Goal: Understand process/instructions: Learn about a topic

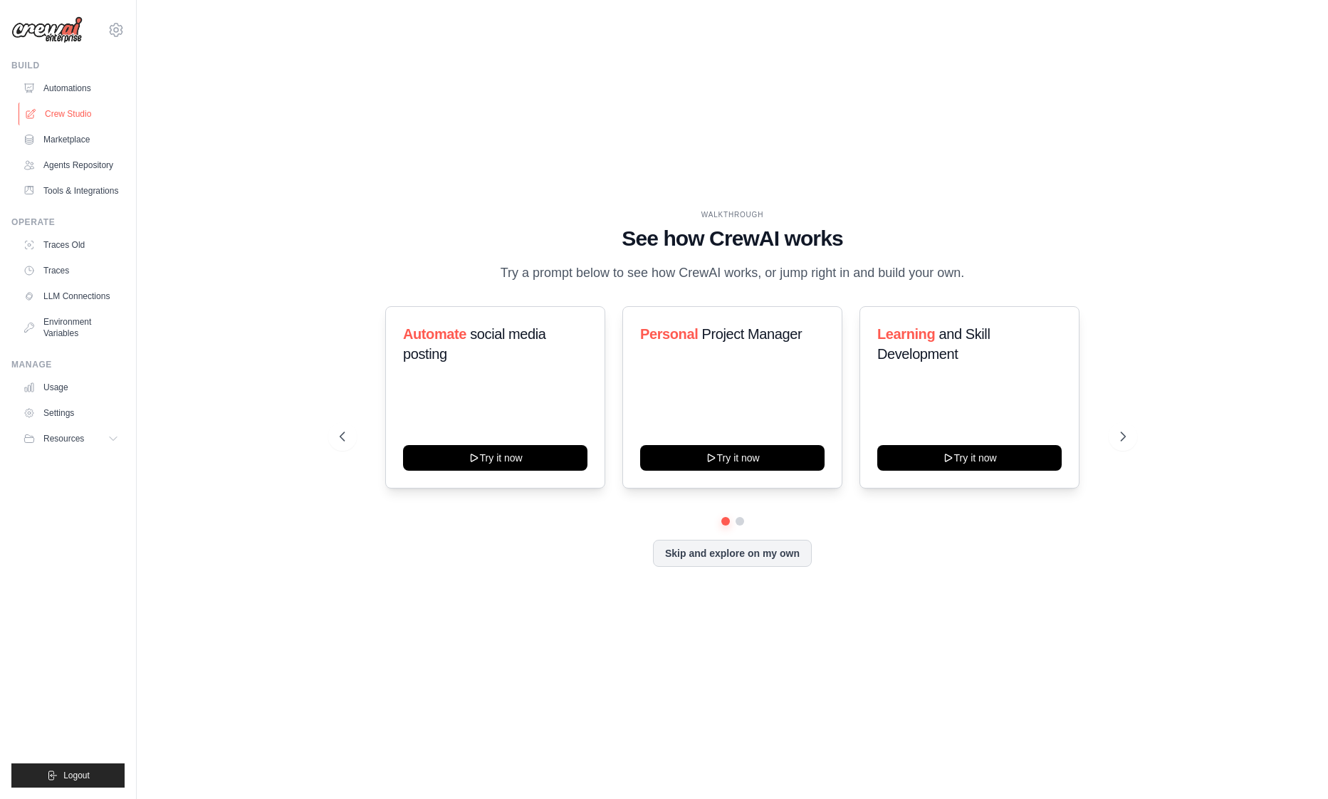
click at [82, 105] on link "Crew Studio" at bounding box center [73, 114] width 108 height 23
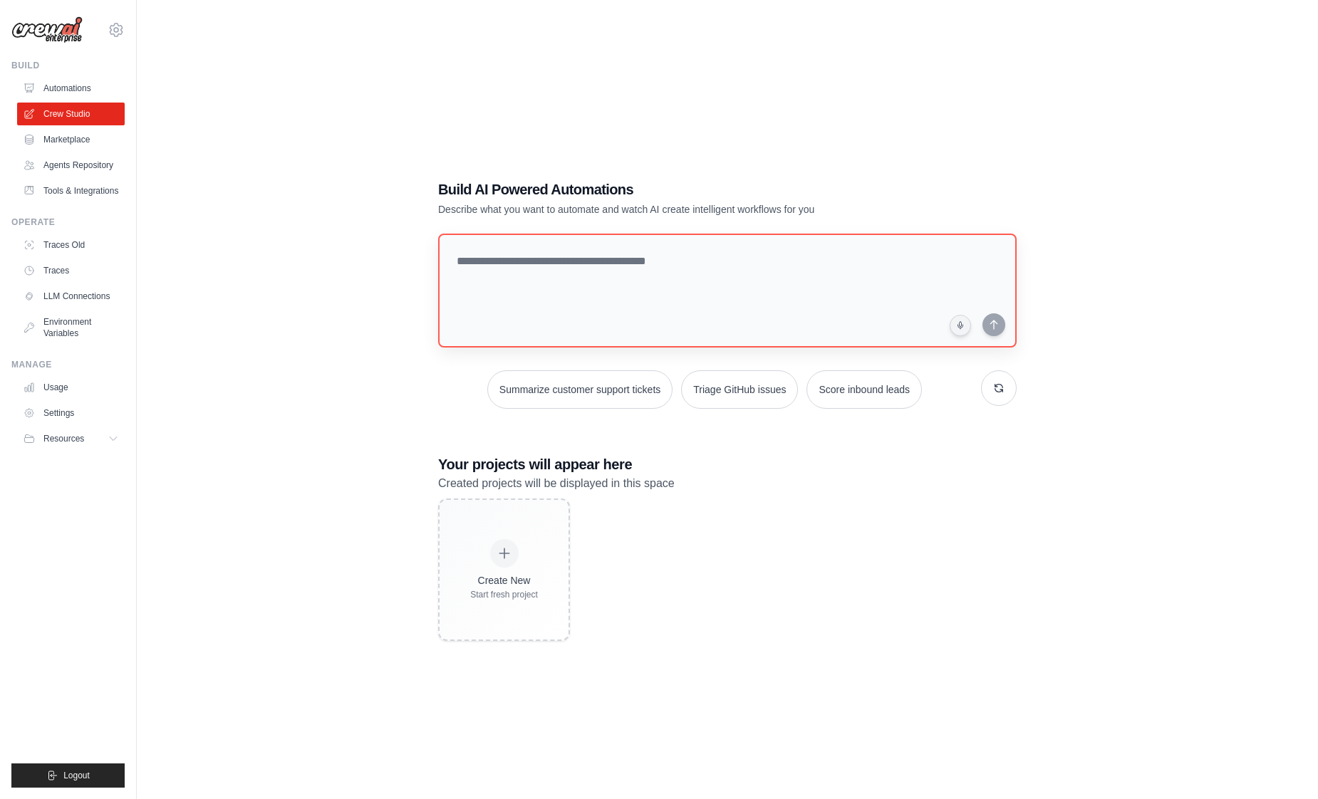
scroll to position [28, 0]
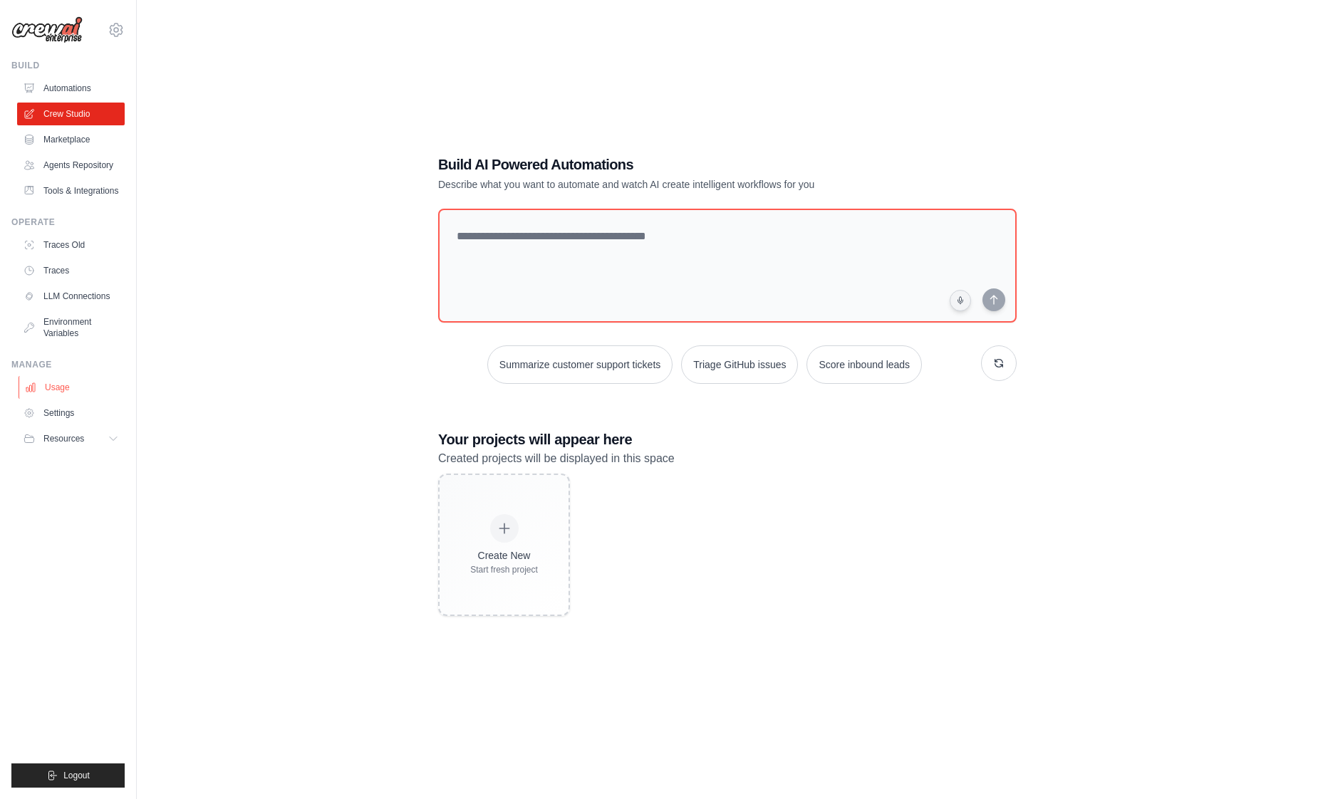
click at [78, 386] on link "Usage" at bounding box center [73, 387] width 108 height 23
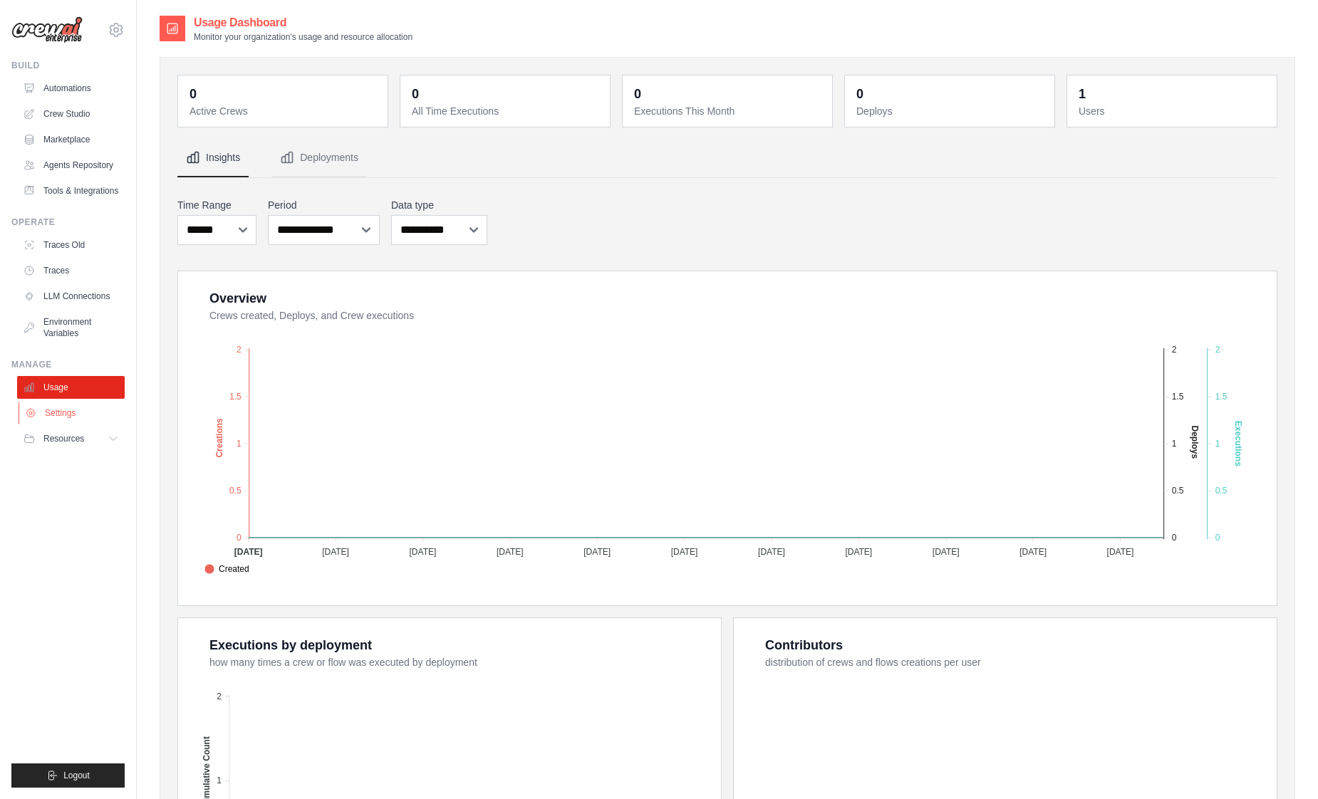
click at [99, 415] on link "Settings" at bounding box center [73, 413] width 108 height 23
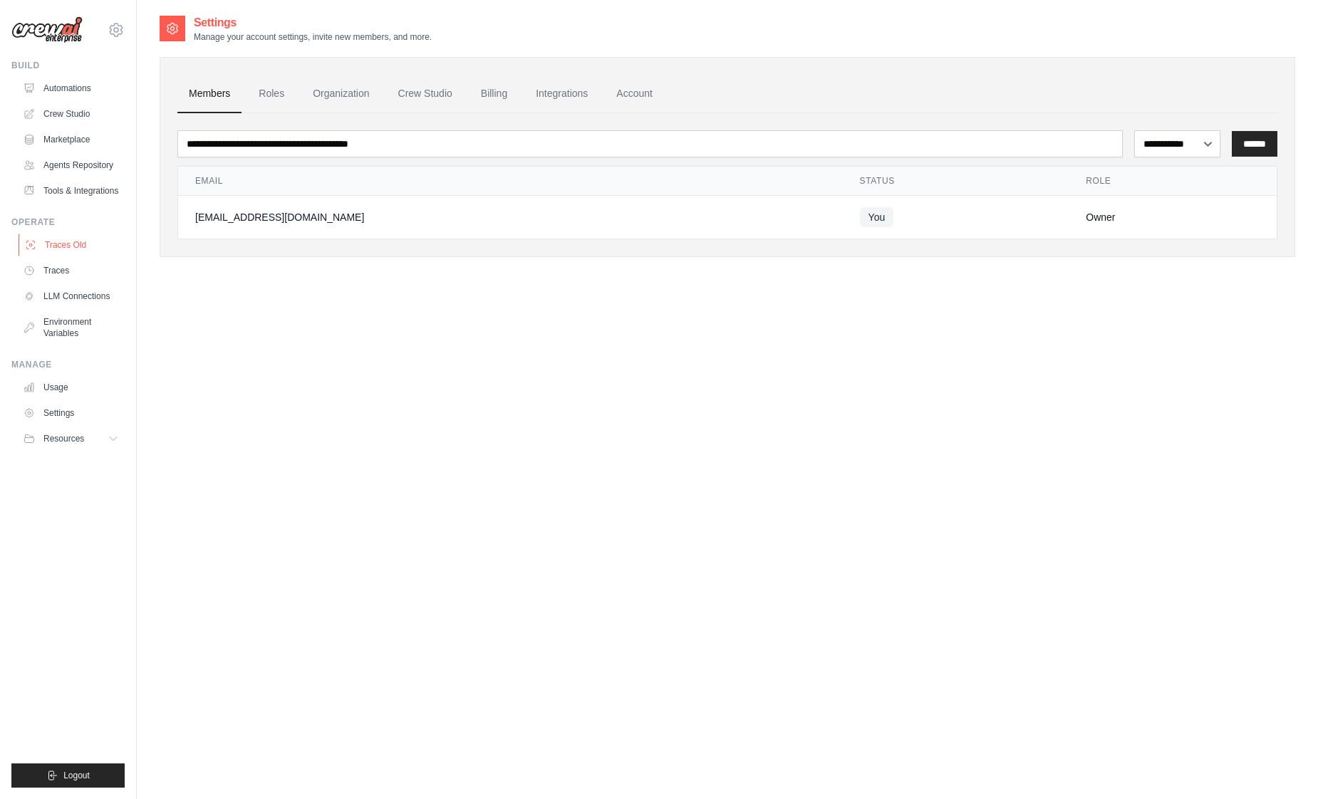
click at [77, 237] on link "Traces Old" at bounding box center [73, 245] width 108 height 23
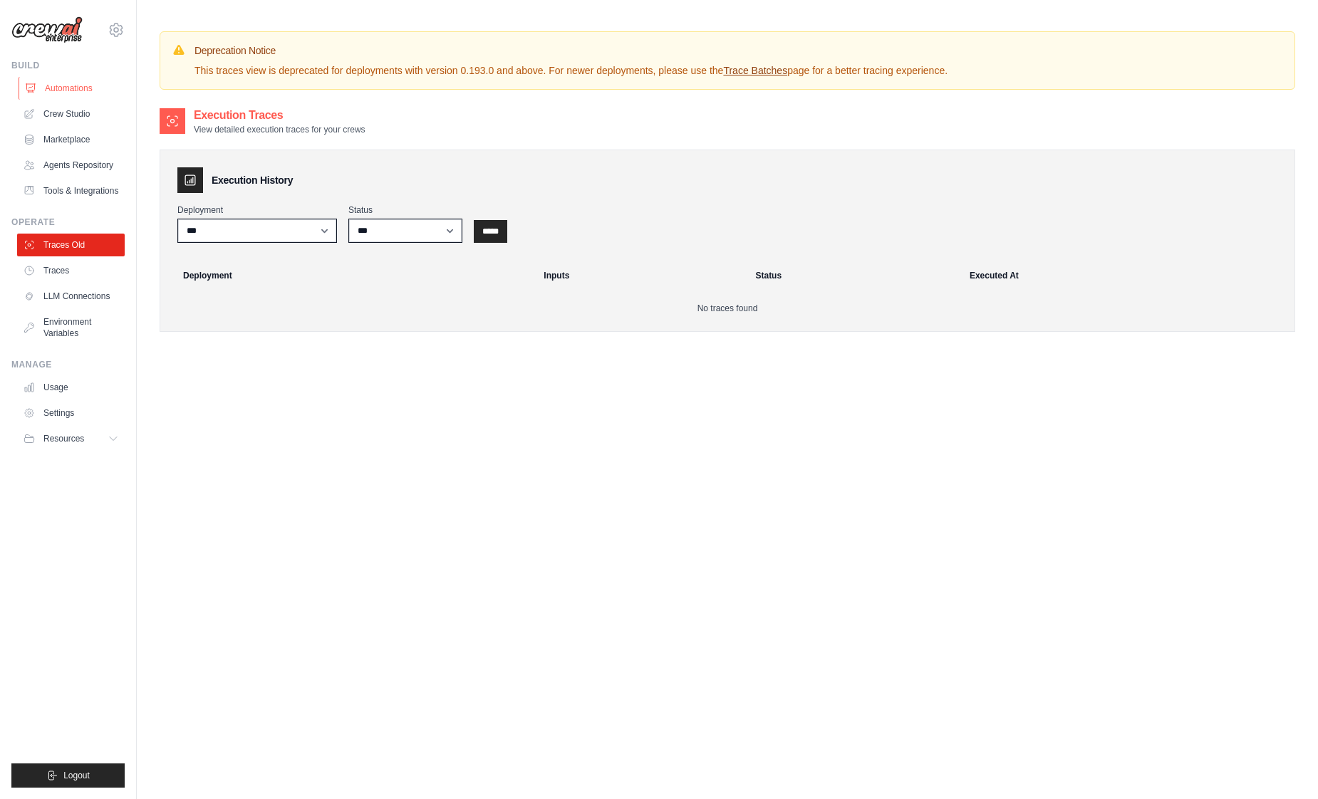
click at [92, 88] on link "Automations" at bounding box center [73, 88] width 108 height 23
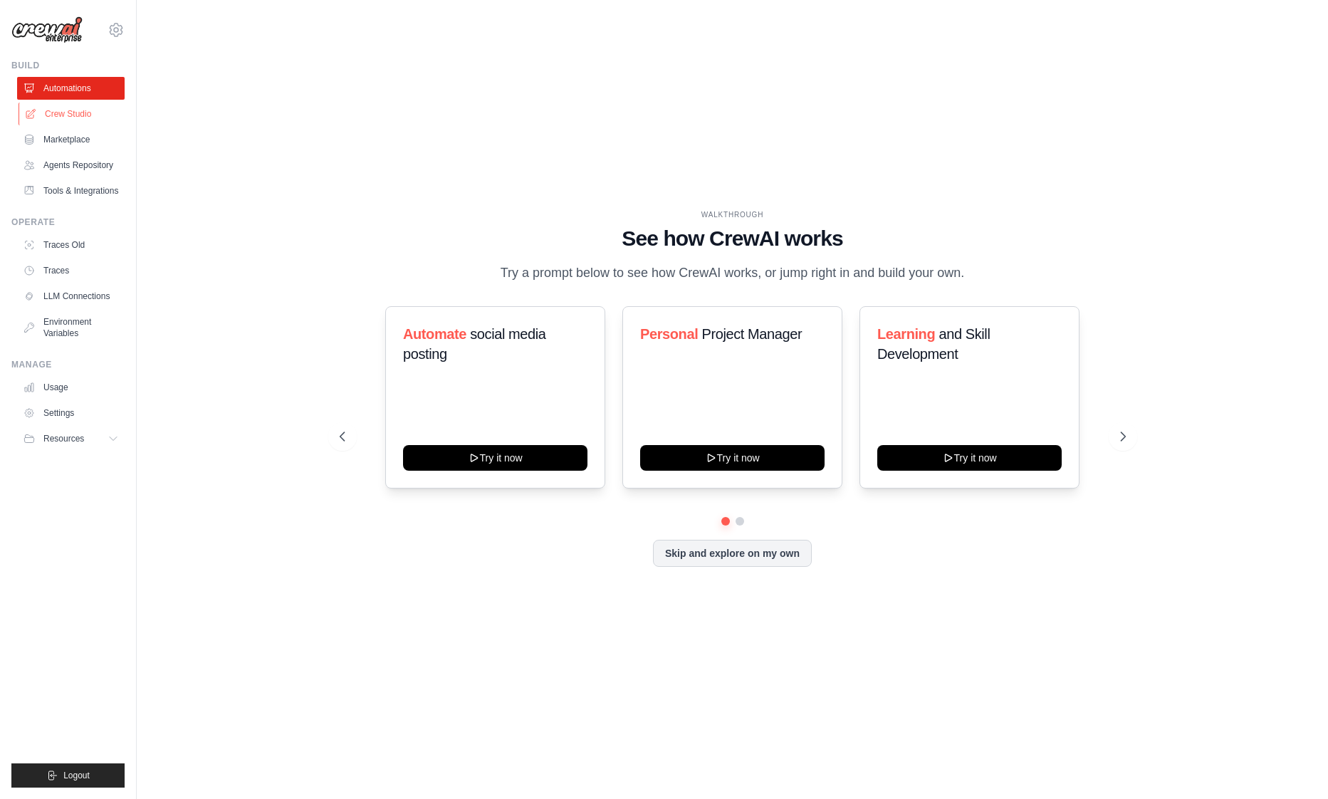
click at [94, 105] on link "Crew Studio" at bounding box center [73, 114] width 108 height 23
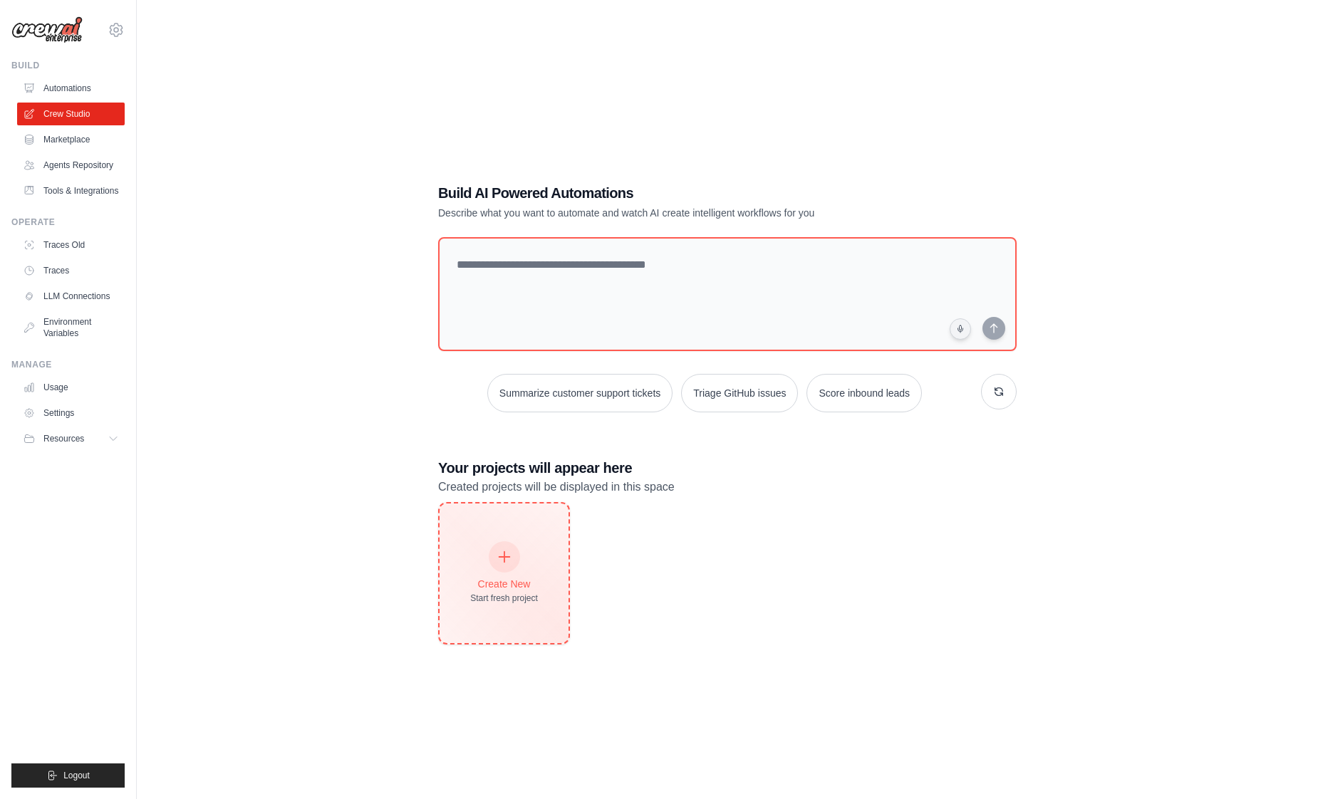
click at [508, 570] on div at bounding box center [504, 556] width 31 height 31
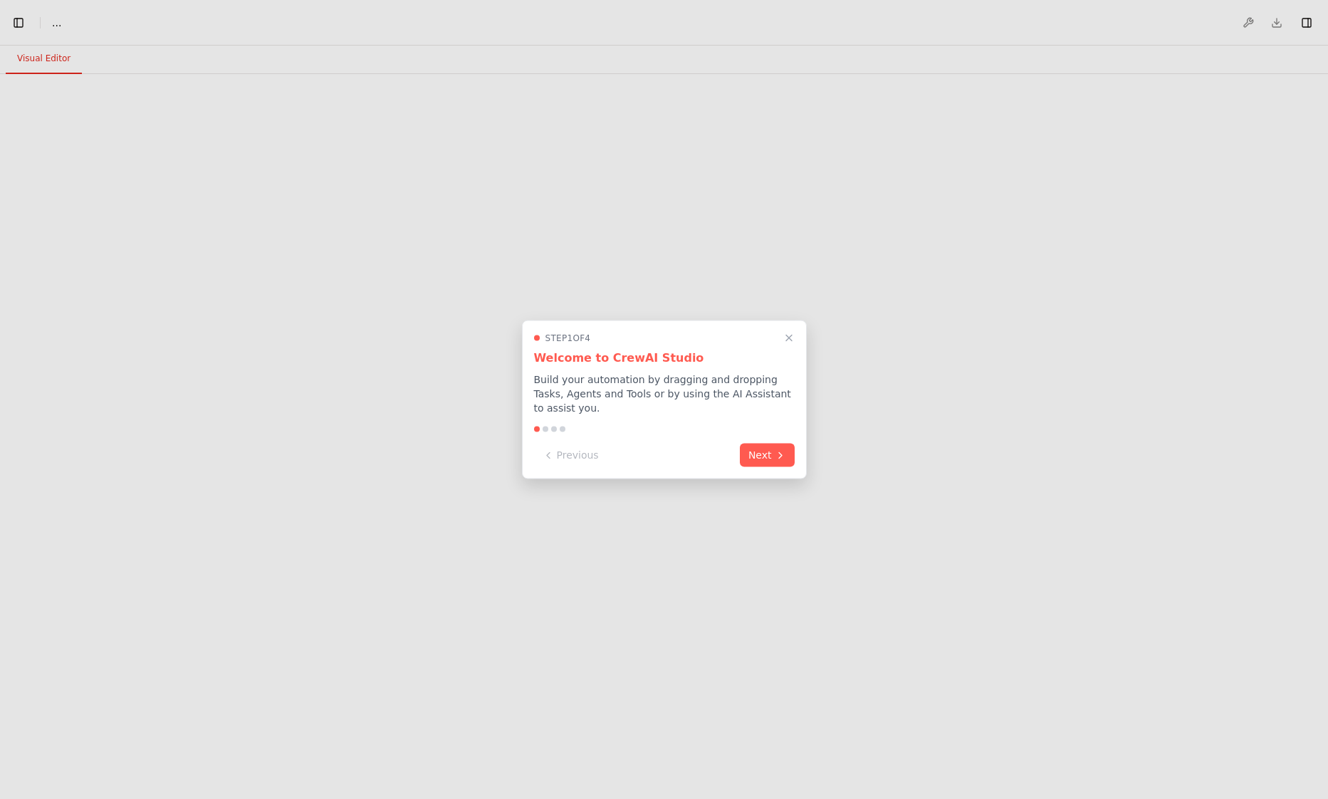
select select "****"
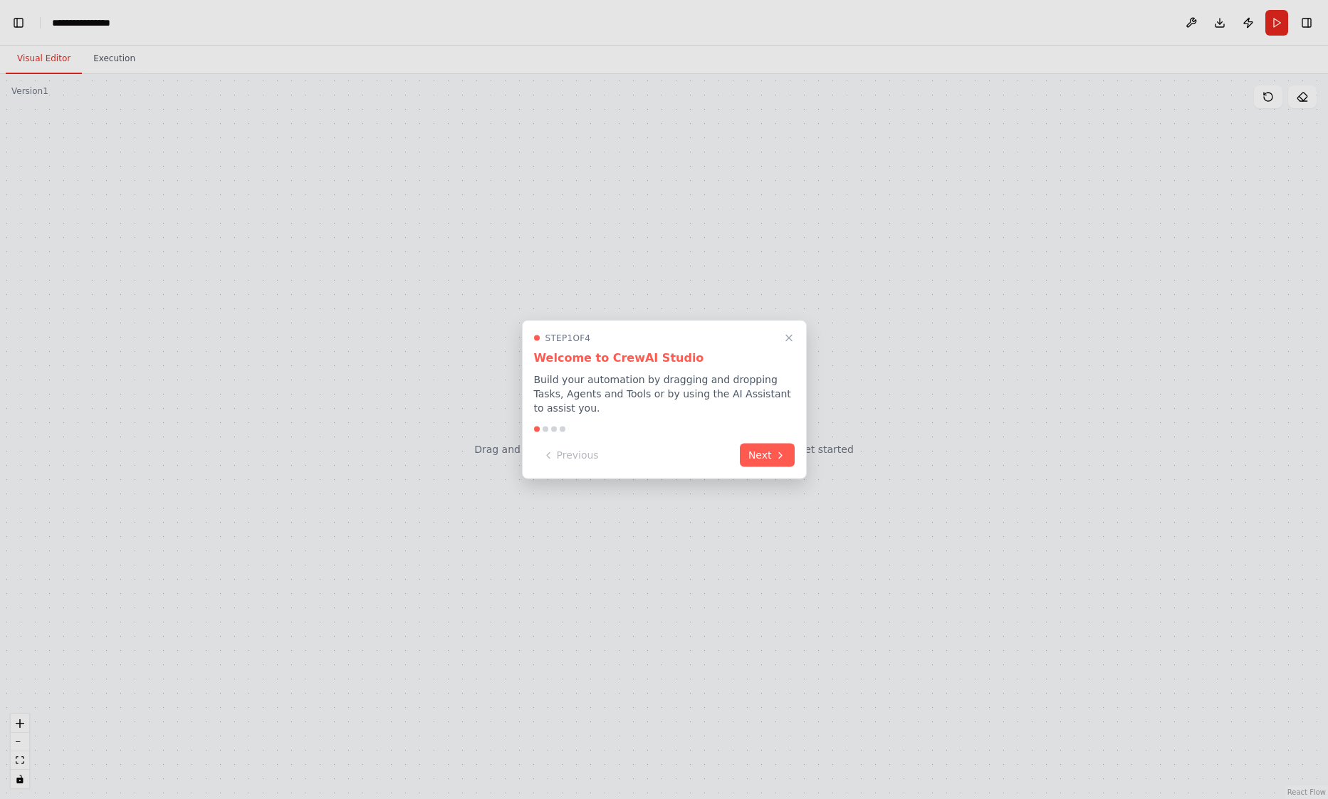
scroll to position [323, 0]
click at [764, 447] on button "Next" at bounding box center [767, 454] width 55 height 24
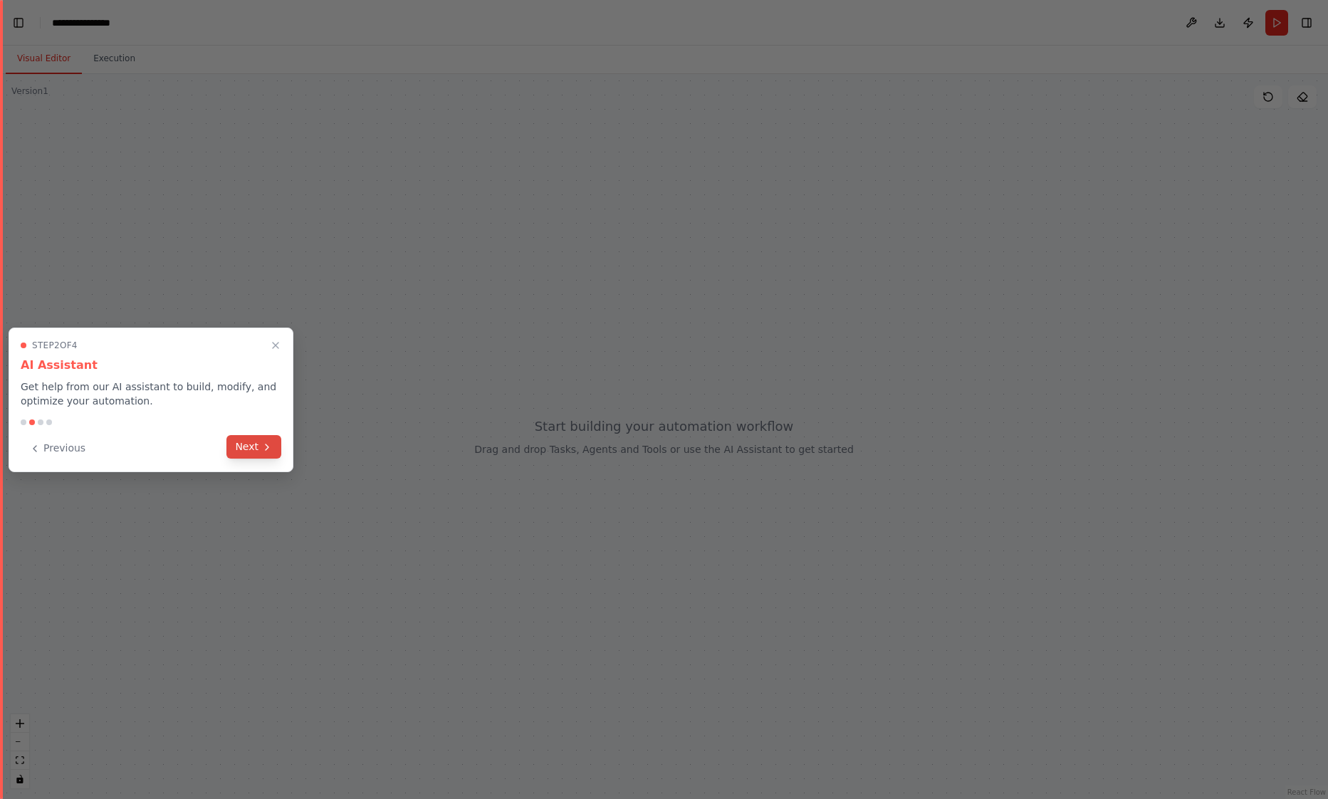
drag, startPoint x: 224, startPoint y: 440, endPoint x: 239, endPoint y: 440, distance: 15.0
click at [234, 440] on div "Previous Next" at bounding box center [151, 449] width 261 height 24
click at [256, 445] on button "Next" at bounding box center [253, 447] width 55 height 24
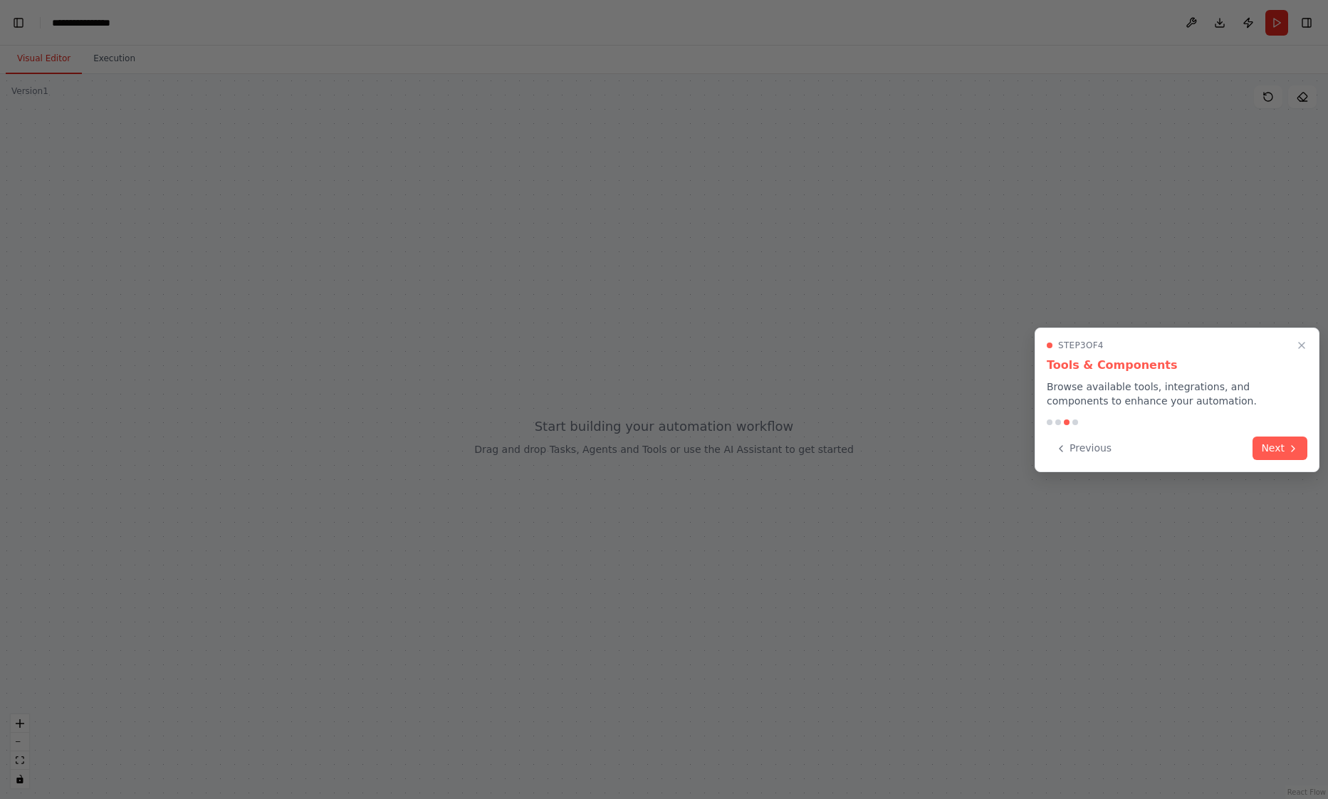
click at [1274, 453] on button "Next" at bounding box center [1280, 449] width 55 height 24
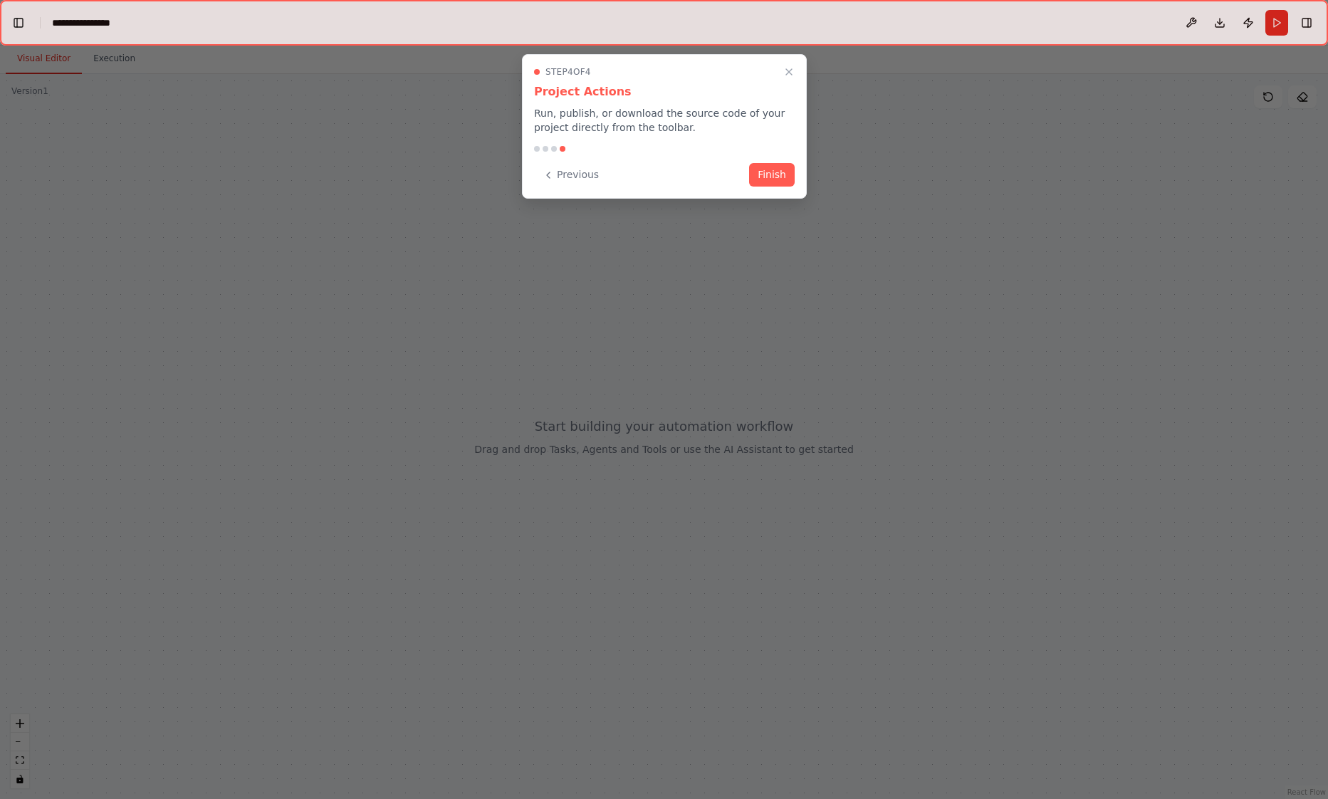
click at [769, 176] on button "Finish" at bounding box center [772, 175] width 46 height 24
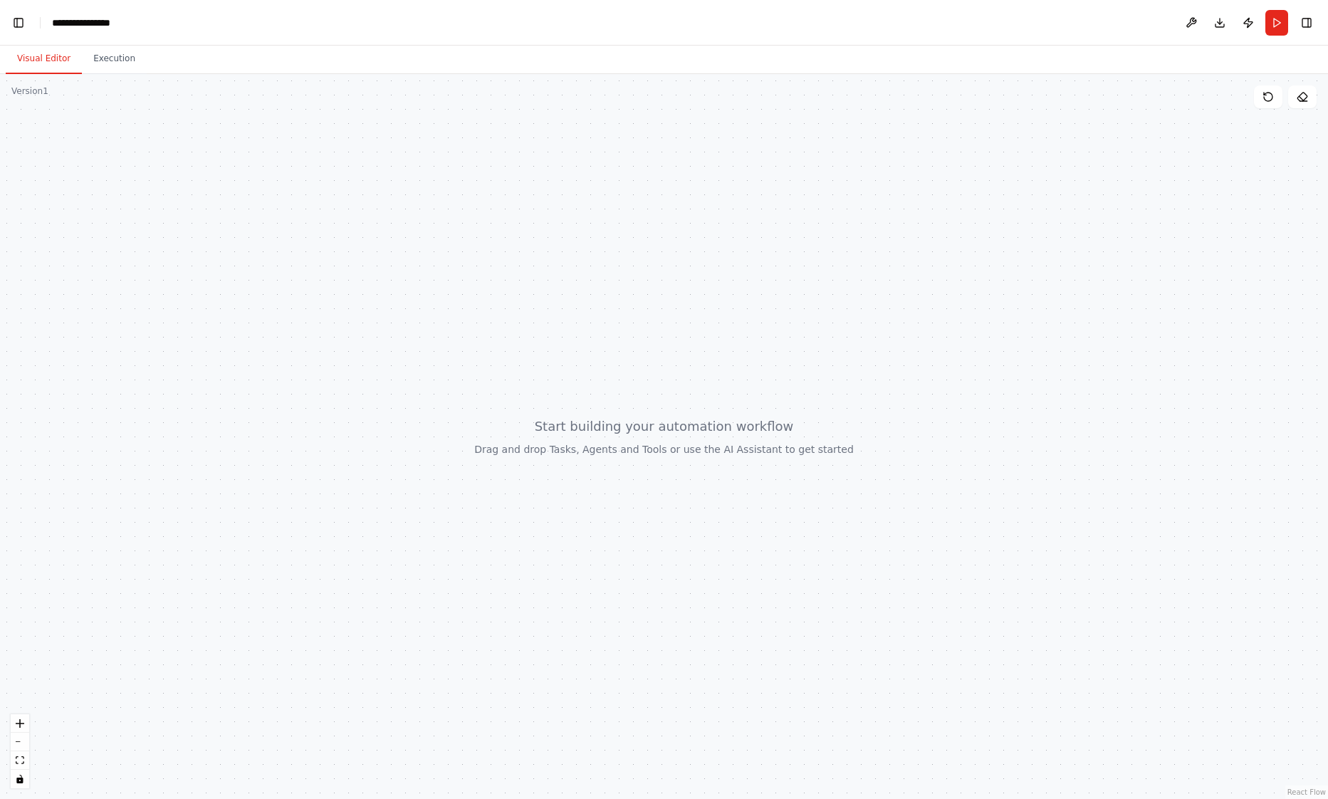
click at [440, 387] on div at bounding box center [664, 436] width 1328 height 725
click at [443, 389] on div at bounding box center [664, 436] width 1328 height 725
click at [632, 439] on div at bounding box center [664, 436] width 1328 height 725
drag, startPoint x: 365, startPoint y: 409, endPoint x: 153, endPoint y: 65, distance: 404.2
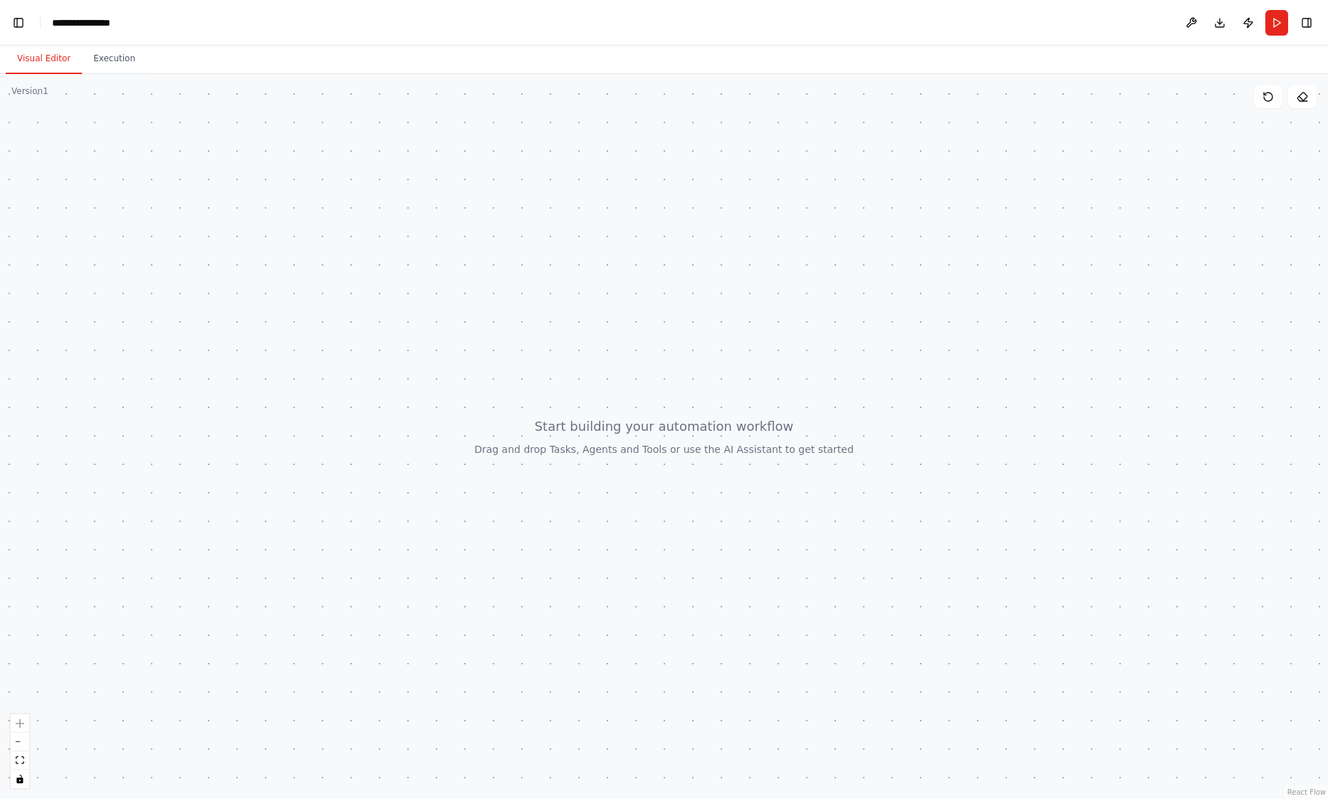
click at [153, 65] on div "Visual Editor Execution" at bounding box center [664, 60] width 1328 height 28
